Goal: Task Accomplishment & Management: Use online tool/utility

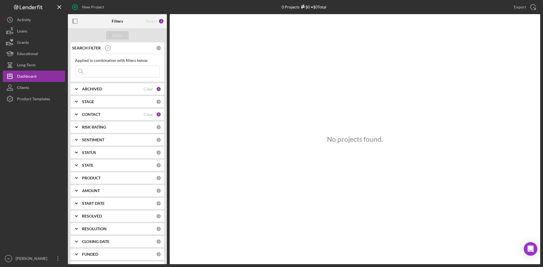
click at [98, 68] on input at bounding box center [117, 71] width 84 height 11
type input "[PERSON_NAME]"
click at [145, 113] on div "Clear" at bounding box center [149, 114] width 10 height 5
click at [121, 34] on div "Apply" at bounding box center [117, 35] width 10 height 8
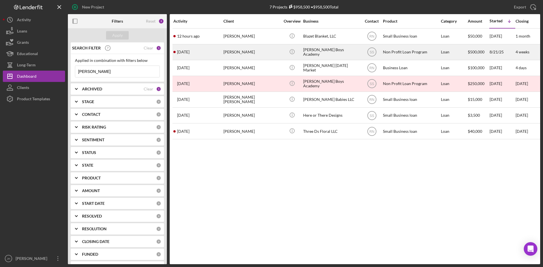
click at [248, 52] on div "[PERSON_NAME]" at bounding box center [251, 52] width 57 height 15
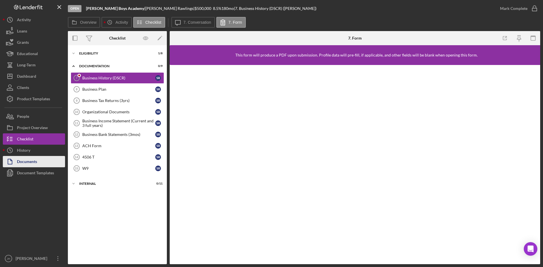
click at [30, 162] on div "Documents" at bounding box center [27, 162] width 20 height 13
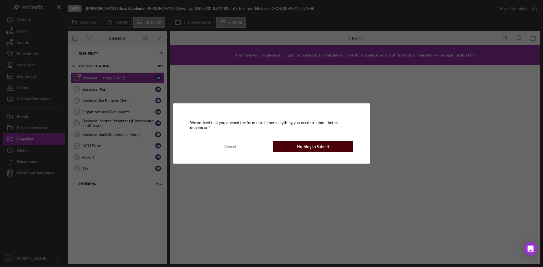
click at [317, 146] on div "Nothing to Submit" at bounding box center [313, 146] width 32 height 11
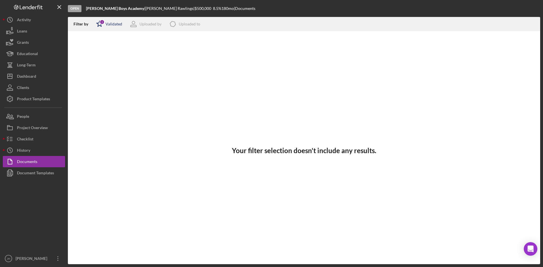
click at [114, 23] on div "Validated" at bounding box center [113, 24] width 17 height 5
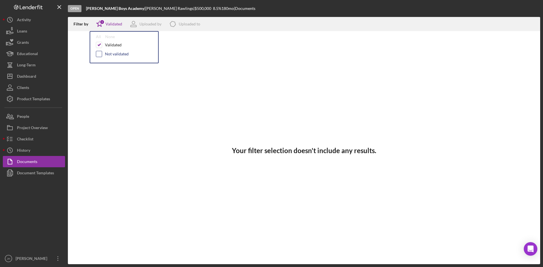
click at [99, 55] on input "checkbox" at bounding box center [99, 54] width 6 height 6
checkbox input "true"
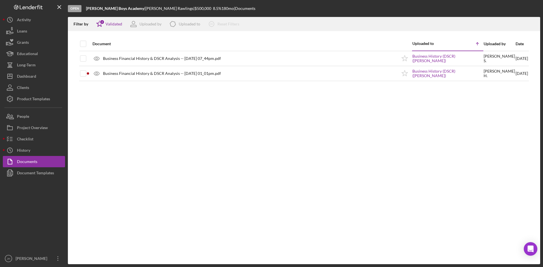
click at [162, 114] on div "Document Uploaded to Icon/Table Sort Arrow Uploaded by Date Business Financial …" at bounding box center [304, 150] width 472 height 227
click at [35, 160] on div "Documents" at bounding box center [27, 162] width 20 height 13
